Goal: Information Seeking & Learning: Understand process/instructions

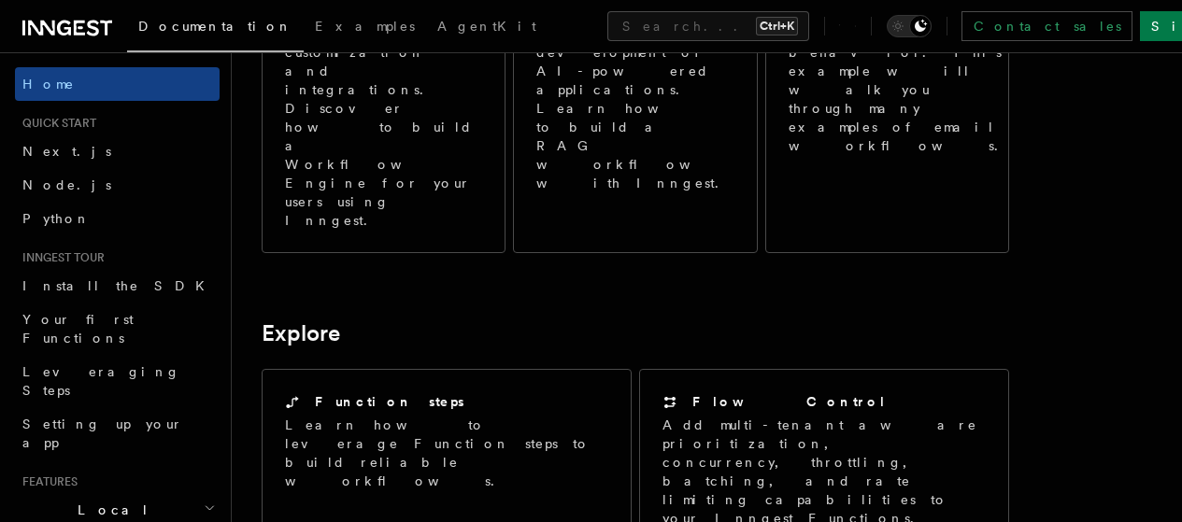
scroll to position [1252, 0]
click at [139, 493] on h2 "Local Development" at bounding box center [117, 519] width 205 height 52
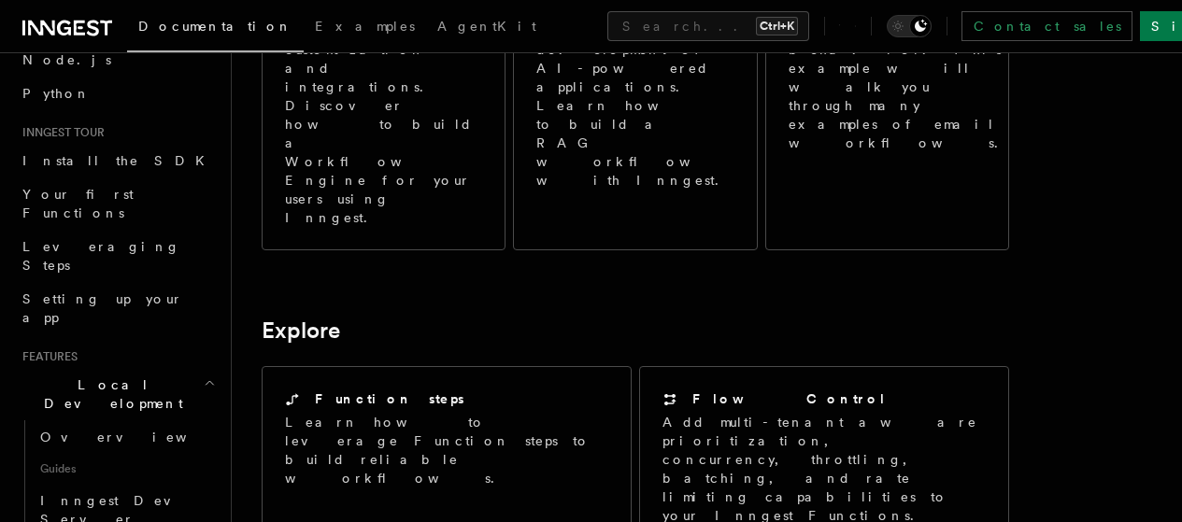
scroll to position [162, 0]
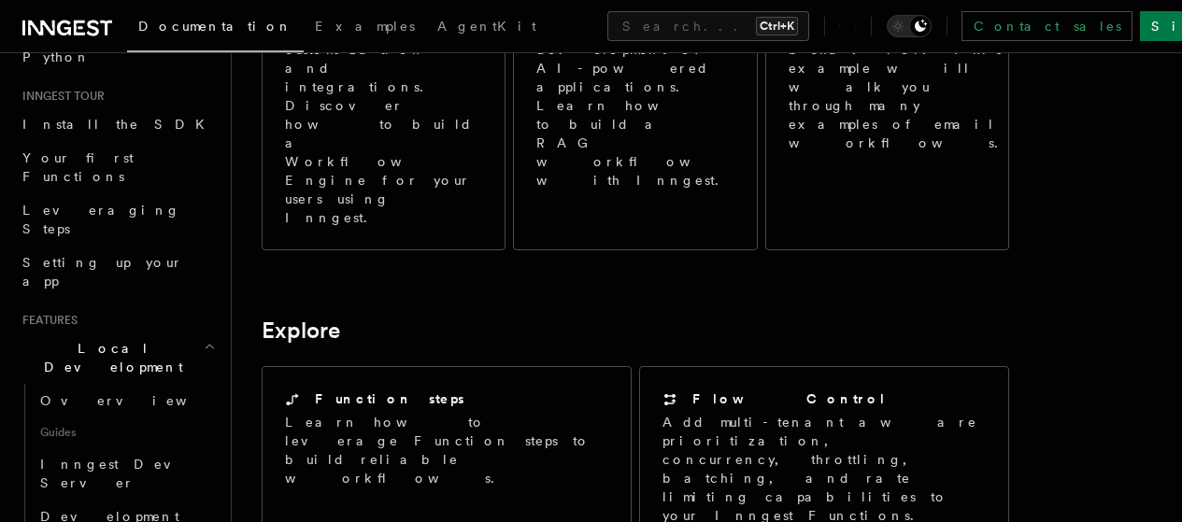
click at [98, 339] on span "Local Development" at bounding box center [109, 357] width 189 height 37
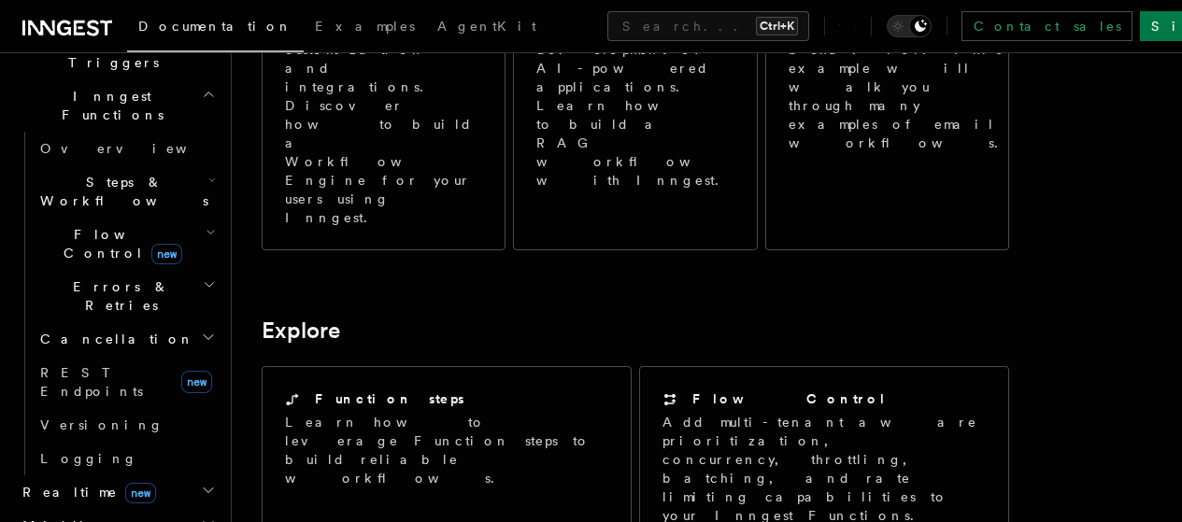
scroll to position [660, 0]
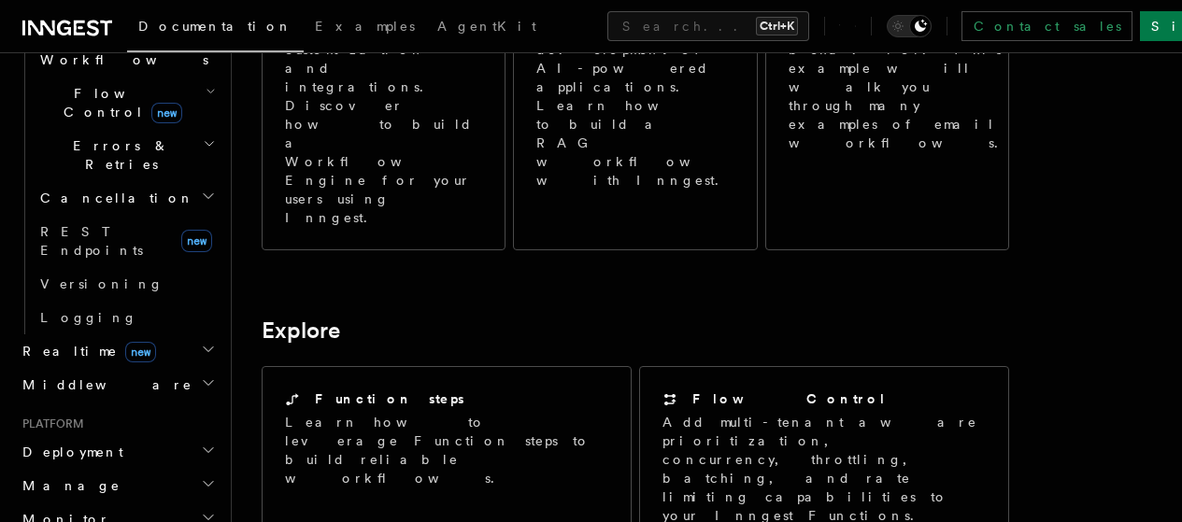
click at [128, 435] on h2 "Deployment" at bounding box center [117, 452] width 205 height 34
click at [62, 443] on span "Deployment" at bounding box center [69, 452] width 108 height 19
click at [78, 443] on span "Deployment" at bounding box center [69, 452] width 108 height 19
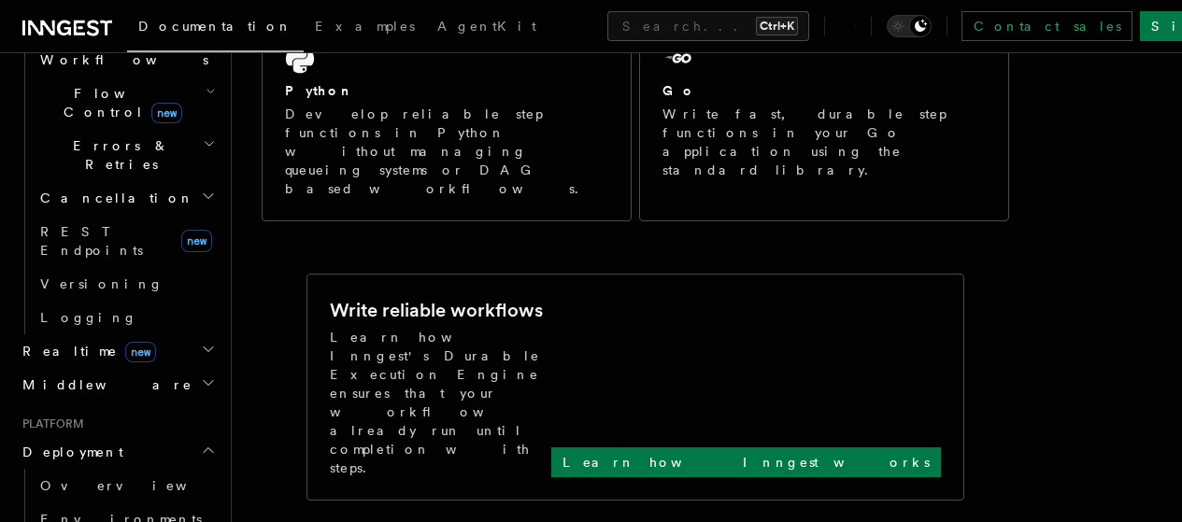
scroll to position [678, 0]
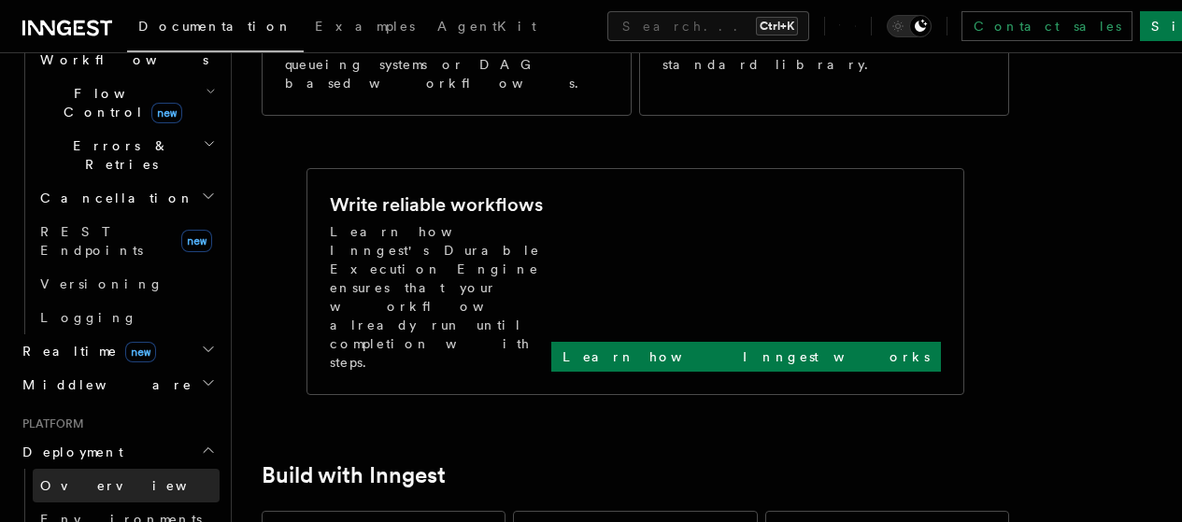
click at [121, 469] on link "Overview" at bounding box center [126, 486] width 187 height 34
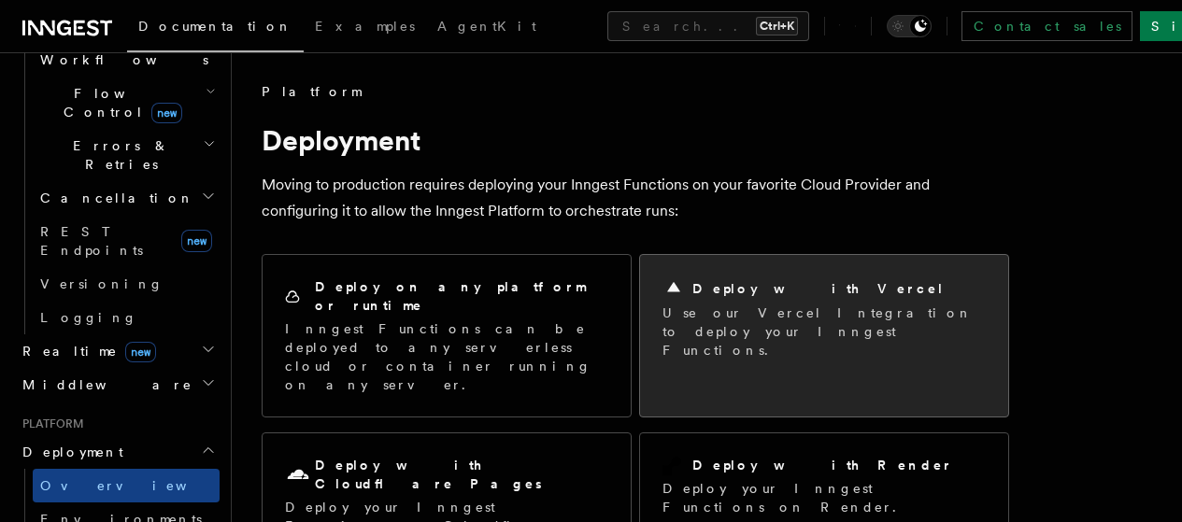
click at [677, 302] on div "Deploy with Vercel Use our Vercel Integration to deploy your Inngest Functions." at bounding box center [824, 319] width 323 height 82
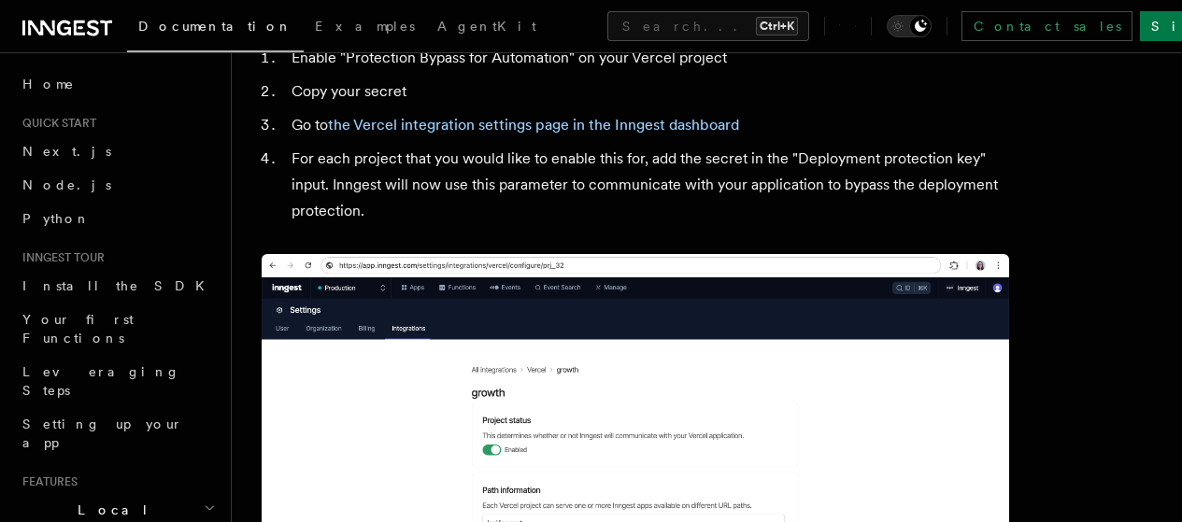
scroll to position [1944, 0]
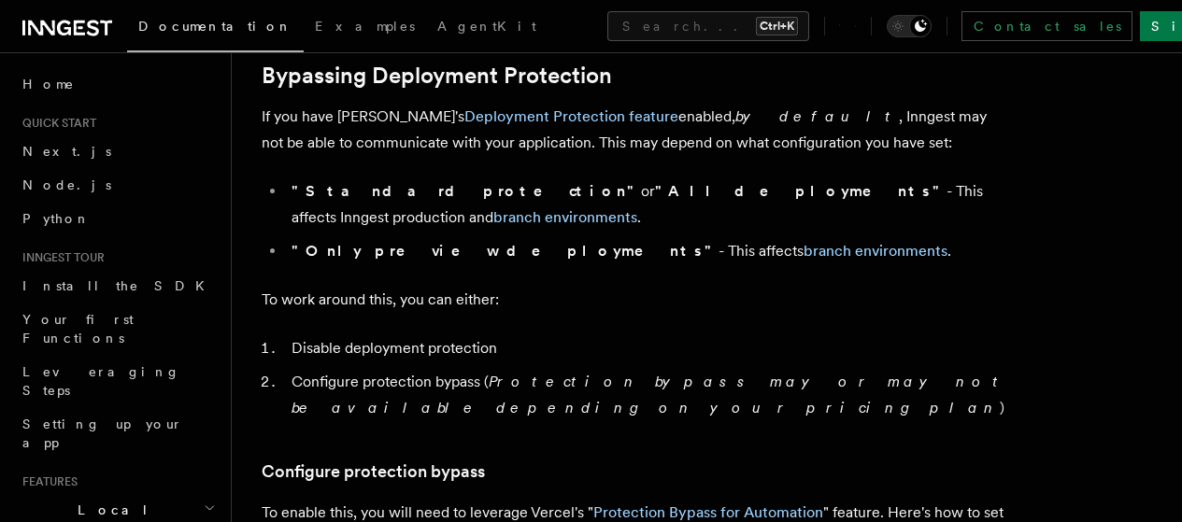
scroll to position [1407, 0]
